Goal: Task Accomplishment & Management: Manage account settings

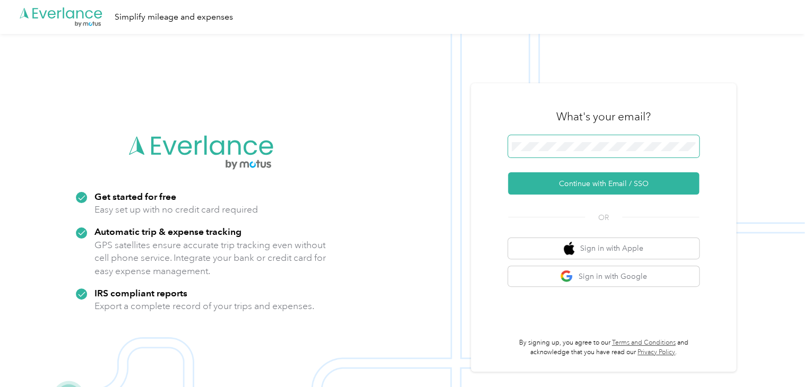
click at [626, 137] on span at bounding box center [603, 146] width 191 height 22
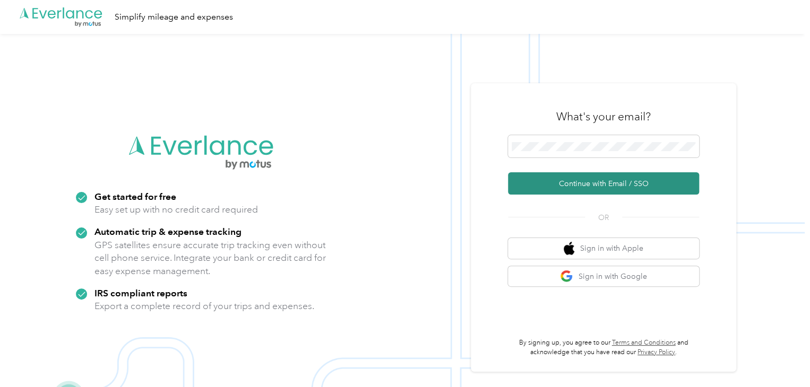
click at [603, 178] on button "Continue with Email / SSO" at bounding box center [603, 183] width 191 height 22
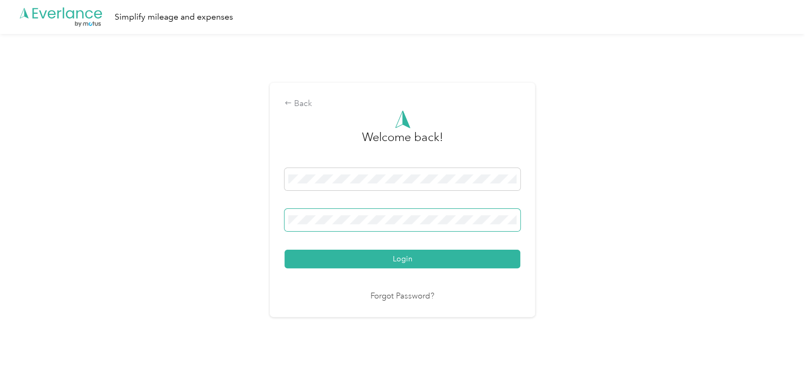
click at [284, 250] on button "Login" at bounding box center [402, 259] width 236 height 19
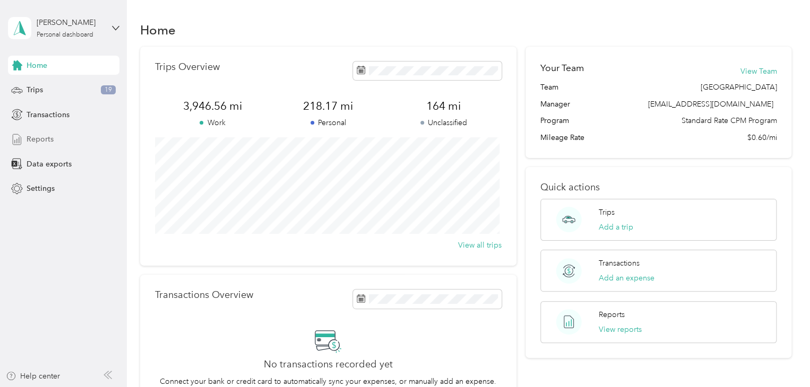
click at [47, 137] on span "Reports" at bounding box center [40, 139] width 27 height 11
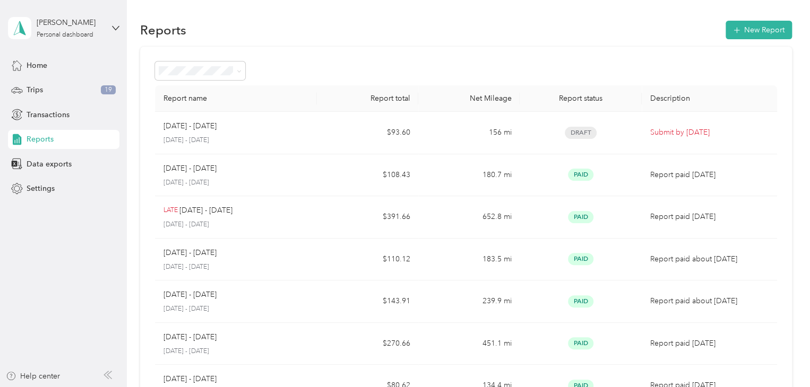
click at [38, 141] on span "Reports" at bounding box center [40, 139] width 27 height 11
click at [38, 138] on span "Reports" at bounding box center [40, 139] width 27 height 11
click at [30, 88] on span "Trips" at bounding box center [35, 89] width 16 height 11
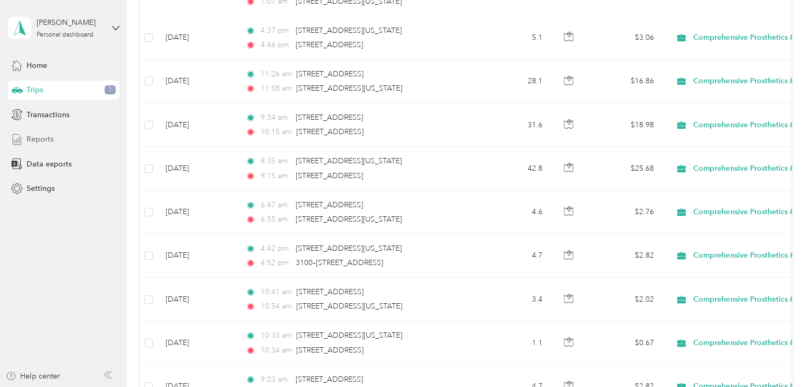
click at [29, 136] on span "Reports" at bounding box center [40, 139] width 27 height 11
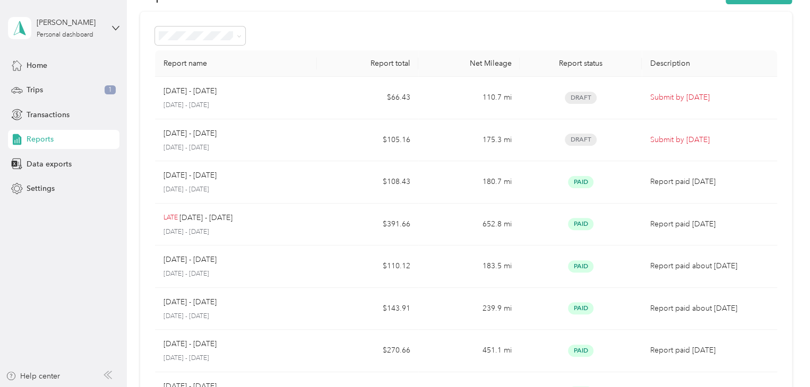
scroll to position [34, 0]
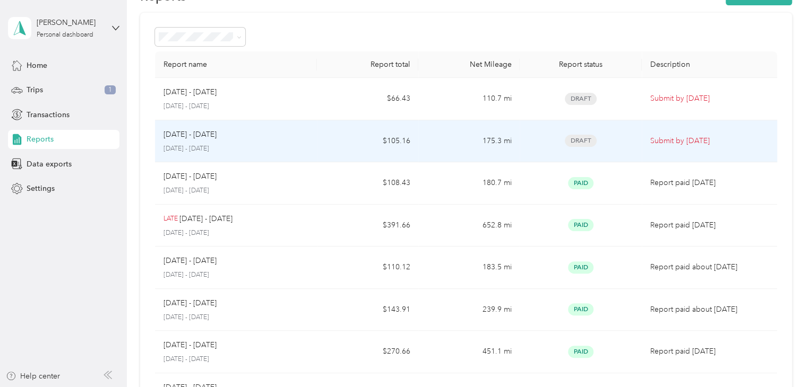
click at [409, 145] on td "$105.16" at bounding box center [367, 141] width 101 height 42
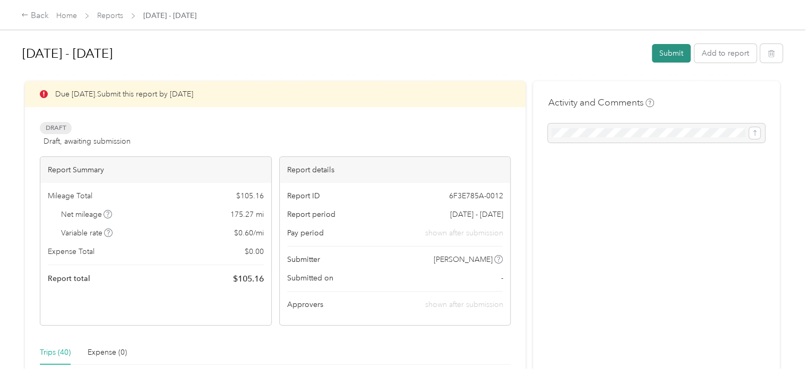
click at [665, 50] on button "Submit" at bounding box center [671, 53] width 39 height 19
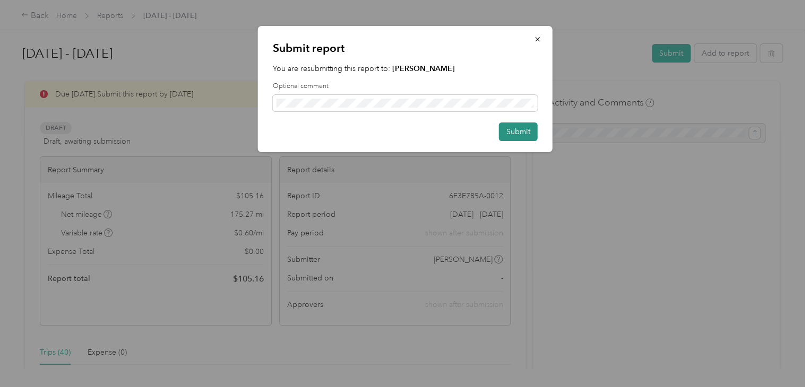
click at [524, 127] on button "Submit" at bounding box center [518, 132] width 39 height 19
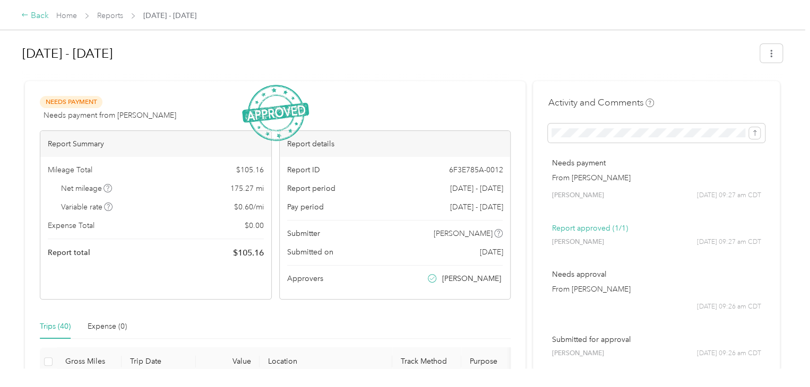
click at [35, 13] on div "Back" at bounding box center [35, 16] width 28 height 13
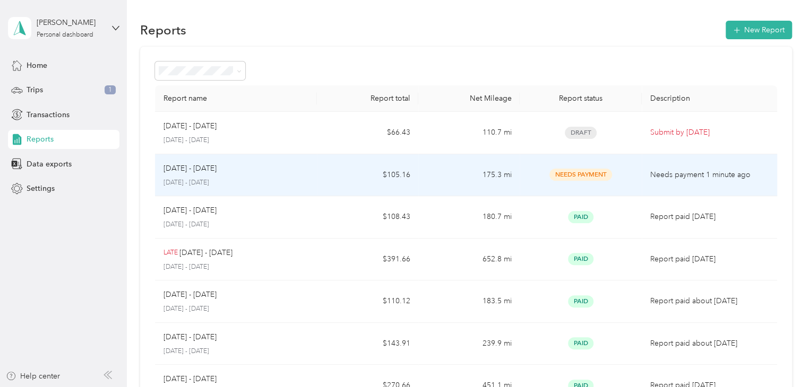
click at [674, 178] on p "Needs payment 1 minute ago" at bounding box center [709, 175] width 118 height 12
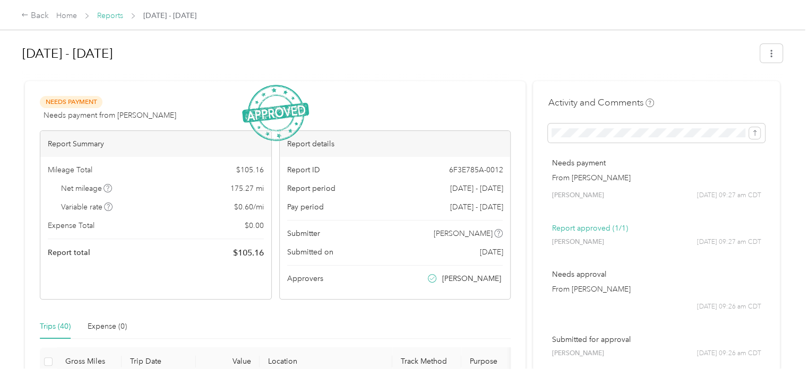
click at [103, 17] on link "Reports" at bounding box center [110, 15] width 26 height 9
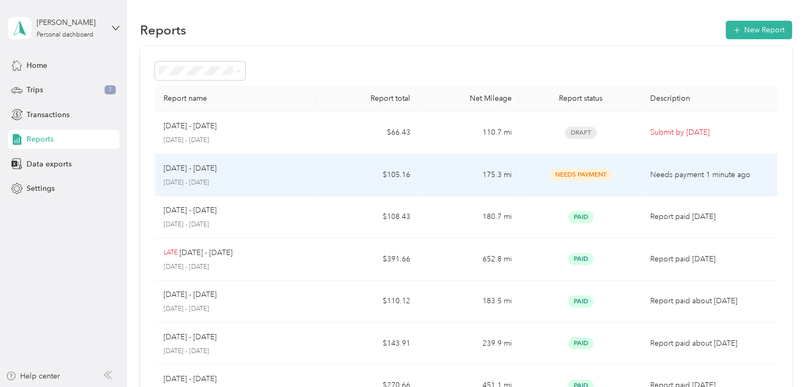
drag, startPoint x: 266, startPoint y: 176, endPoint x: 197, endPoint y: 189, distance: 70.8
click at [197, 189] on td "[DATE] - [DATE] [DATE] - [DATE]" at bounding box center [236, 175] width 162 height 42
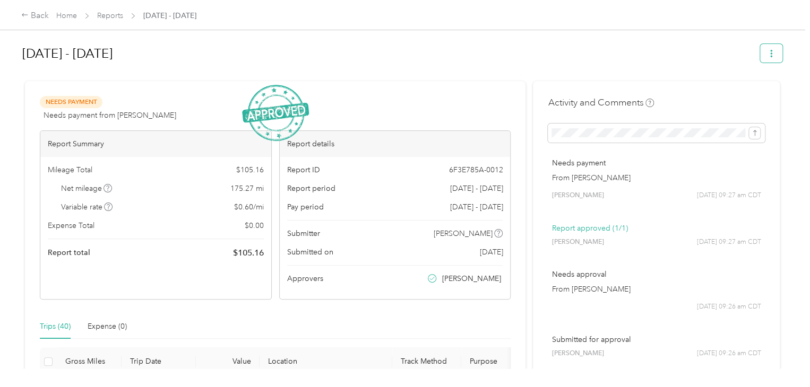
click at [767, 55] on icon "button" at bounding box center [770, 53] width 7 height 7
click at [754, 91] on span "Download" at bounding box center [737, 91] width 35 height 11
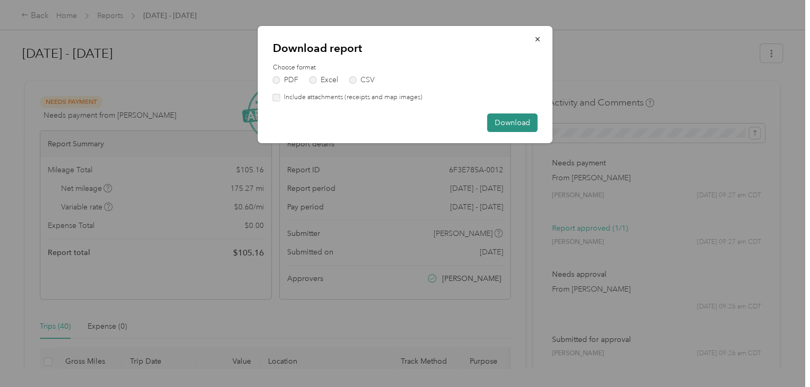
click at [523, 125] on button "Download" at bounding box center [512, 123] width 50 height 19
